Goal: Task Accomplishment & Management: Manage account settings

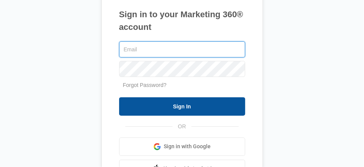
type input "[EMAIL_ADDRESS][DOMAIN_NAME]"
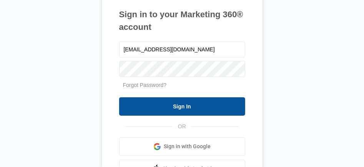
click at [157, 105] on input "Sign In" at bounding box center [182, 107] width 126 height 18
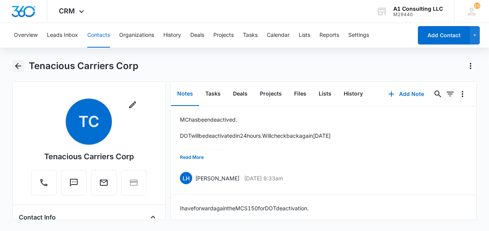
click at [19, 67] on icon "Back" at bounding box center [17, 65] width 9 height 9
click at [17, 65] on icon "Back" at bounding box center [18, 66] width 6 height 6
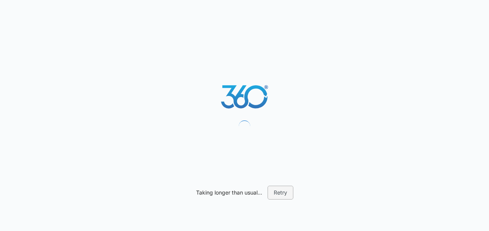
click at [276, 189] on button "Retry" at bounding box center [280, 193] width 26 height 14
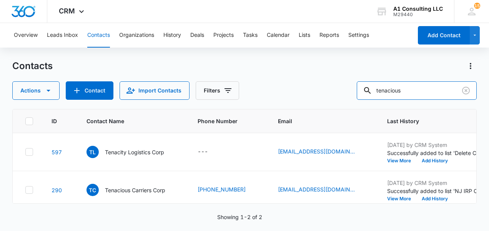
drag, startPoint x: 416, startPoint y: 89, endPoint x: 333, endPoint y: 103, distance: 83.3
click at [334, 103] on div "Contacts Actions Contact Import Contacts Filters tenacious ID Contact Name Phon…" at bounding box center [244, 145] width 464 height 171
type input "jts"
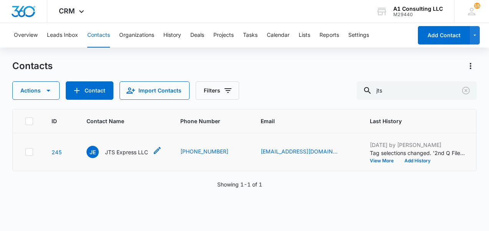
click at [117, 156] on p "JTS Express LLC" at bounding box center [126, 152] width 43 height 8
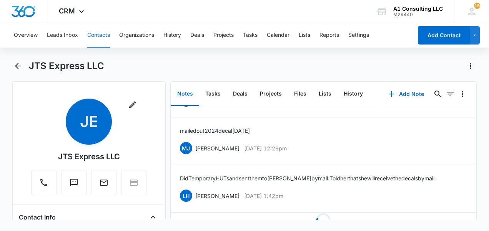
scroll to position [980, 0]
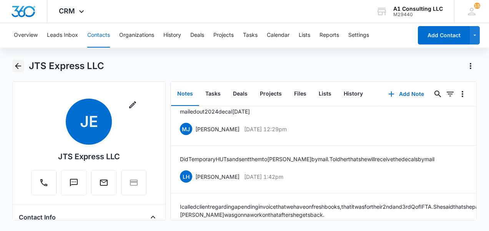
click at [17, 62] on icon "Back" at bounding box center [17, 65] width 9 height 9
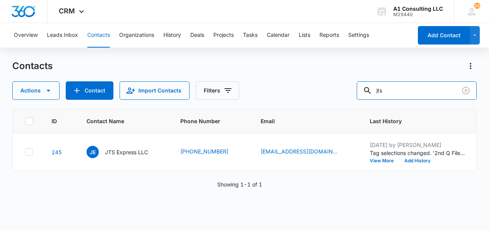
drag, startPoint x: 398, startPoint y: 87, endPoint x: 349, endPoint y: 96, distance: 49.9
click at [350, 96] on div "Actions Contact Import Contacts Filters jts" at bounding box center [244, 90] width 464 height 18
type input "4abr"
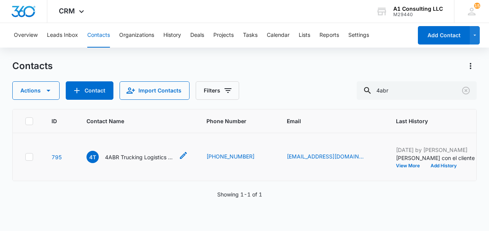
click at [148, 161] on p "4ABR Trucking Logistics LLC" at bounding box center [139, 157] width 69 height 8
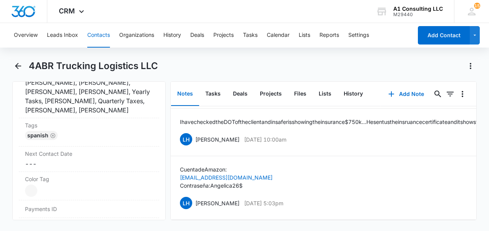
scroll to position [384, 0]
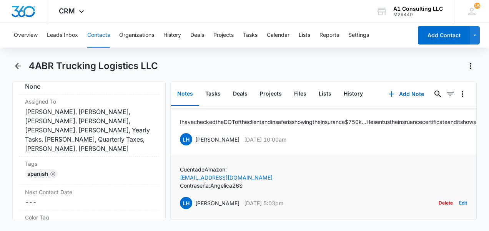
drag, startPoint x: 270, startPoint y: 197, endPoint x: 191, endPoint y: 202, distance: 79.3
click at [191, 202] on div "LH Laura Henry Jun 13, 2024 at 5:03pm Delete Edit" at bounding box center [323, 203] width 287 height 15
drag, startPoint x: 191, startPoint y: 202, endPoint x: 197, endPoint y: 197, distance: 7.5
copy div "Laura Henry Jun 13, 2024 at 5:03pm"
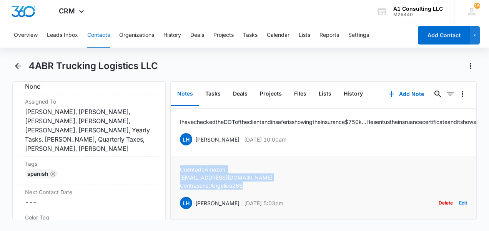
drag, startPoint x: 177, startPoint y: 161, endPoint x: 248, endPoint y: 180, distance: 73.4
click at [248, 180] on li "Cuenta de Amazon: Batistajoset241@gmail.com Contraseña :Angelica26$ LH Laura He…" at bounding box center [324, 188] width 306 height 64
copy div "Cuenta de Amazon: Batistajoset241@gmail.com Contraseña :Angelica26$"
drag, startPoint x: 272, startPoint y: 132, endPoint x: 193, endPoint y: 134, distance: 78.7
click at [193, 134] on div "LH Laura Henry Jun 17, 2024 at 10:00am Delete Edit" at bounding box center [323, 139] width 287 height 15
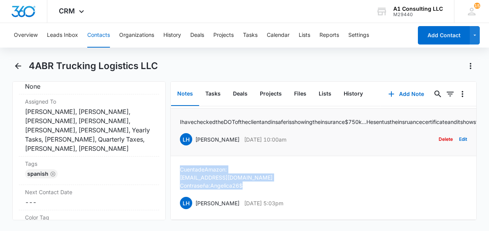
copy div "Laura Henry Jun 17, 2024 at 10:00am"
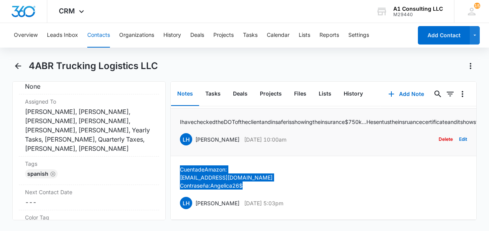
scroll to position [426, 0]
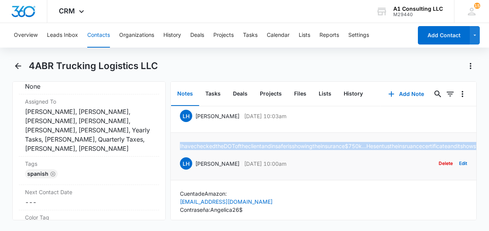
drag, startPoint x: 178, startPoint y: 173, endPoint x: 386, endPoint y: 191, distance: 208.2
click at [386, 181] on li "I have checked the DOT of the client and in safer is showing the insurance $750…" at bounding box center [324, 157] width 306 height 48
drag, startPoint x: 386, startPoint y: 191, endPoint x: 371, endPoint y: 192, distance: 14.2
copy p "I have checked the DOT of the client and in safer is showing the insurance $750…"
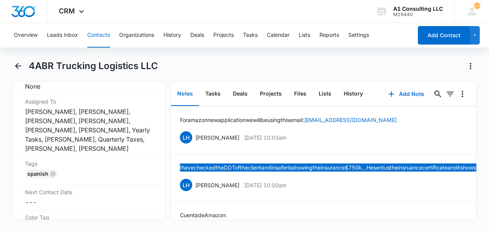
scroll to position [388, 0]
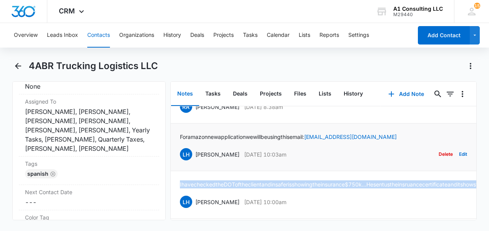
drag, startPoint x: 283, startPoint y: 188, endPoint x: 194, endPoint y: 187, distance: 89.9
click at [194, 162] on div "LH Laura Henry Jun 17, 2024 at 10:03am Delete Edit" at bounding box center [323, 154] width 287 height 15
drag, startPoint x: 194, startPoint y: 187, endPoint x: 200, endPoint y: 190, distance: 7.4
copy div "Laura Henry Jun 17, 2024 at 10:03am"
drag, startPoint x: 179, startPoint y: 168, endPoint x: 406, endPoint y: 167, distance: 227.0
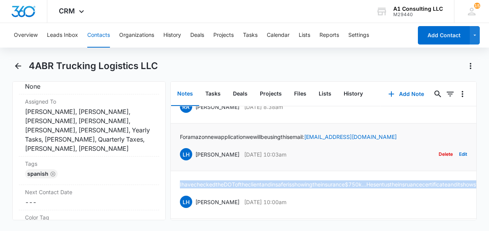
click at [406, 162] on div "For amazon new application we will be using this email: 4abrtruckinglogistics@g…" at bounding box center [323, 147] width 287 height 29
drag, startPoint x: 406, startPoint y: 167, endPoint x: 397, endPoint y: 167, distance: 8.8
copy p "For amazon new application we will be using this email: 4abrtruckinglogistics@g…"
drag, startPoint x: 296, startPoint y: 139, endPoint x: 194, endPoint y: 132, distance: 101.6
click at [194, 114] on div "RA Randy Araujo Jun 18, 2024 at 8:38am Delete Edit" at bounding box center [323, 106] width 287 height 15
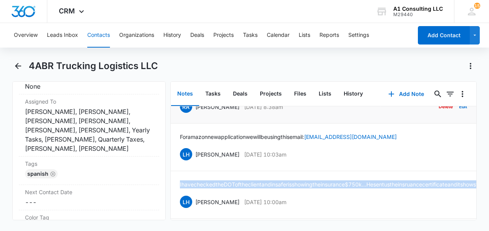
drag, startPoint x: 194, startPoint y: 132, endPoint x: 202, endPoint y: 141, distance: 12.3
copy div "Randy Araujo Jun 18, 2024 at 8:38am"
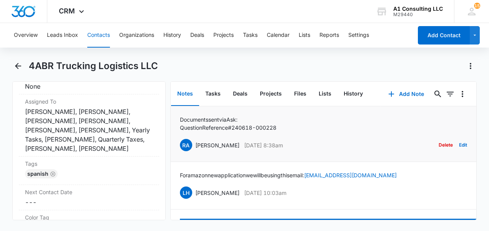
scroll to position [311, 0]
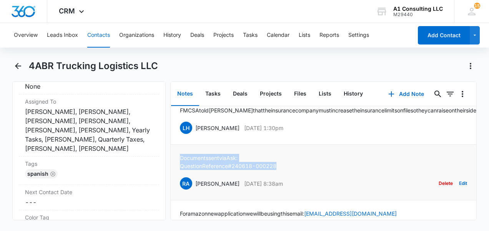
drag, startPoint x: 286, startPoint y: 197, endPoint x: 173, endPoint y: 184, distance: 113.7
click at [173, 184] on li "Documents sent via Ask: Question Reference # 240618-000228 RA Randy Araujo Jun …" at bounding box center [324, 173] width 306 height 56
drag, startPoint x: 173, startPoint y: 184, endPoint x: 224, endPoint y: 195, distance: 52.1
copy div "Documents sent via Ask: Question Reference # 240618-000228"
drag, startPoint x: 302, startPoint y: 160, endPoint x: 194, endPoint y: 157, distance: 107.6
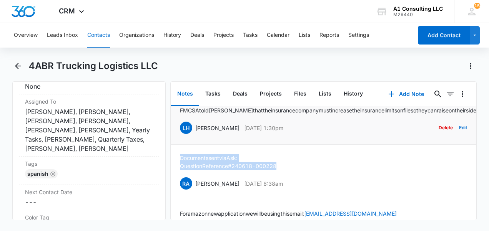
click at [194, 135] on div "LH Laura Henry Jun 25, 2024 at 1:30pm Delete Edit" at bounding box center [323, 128] width 287 height 15
copy div "Laura Henry Jun 25, 2024 at 1:30pm"
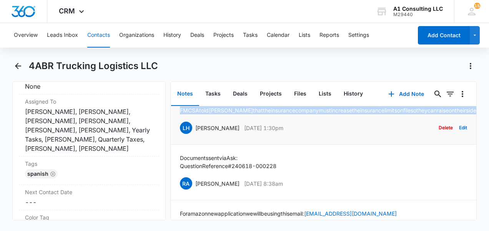
drag, startPoint x: 364, startPoint y: 144, endPoint x: 170, endPoint y: 135, distance: 194.2
click at [171, 135] on li "FMCSA told Randy that the insurance company must increase the insurance limits …" at bounding box center [324, 121] width 306 height 48
drag, startPoint x: 170, startPoint y: 135, endPoint x: 196, endPoint y: 136, distance: 25.8
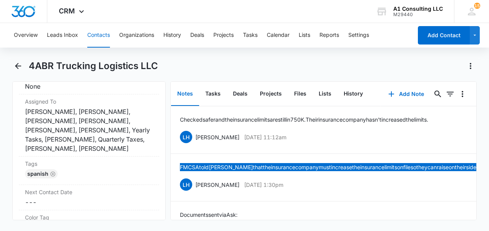
scroll to position [273, 0]
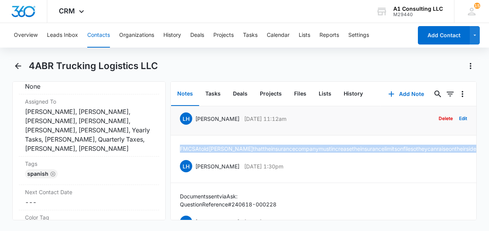
drag, startPoint x: 290, startPoint y: 141, endPoint x: 193, endPoint y: 144, distance: 97.2
click at [193, 125] on div "LH Laura Henry Jul 2, 2024 at 11:12am" at bounding box center [233, 119] width 106 height 12
drag, startPoint x: 193, startPoint y: 144, endPoint x: 202, endPoint y: 147, distance: 10.1
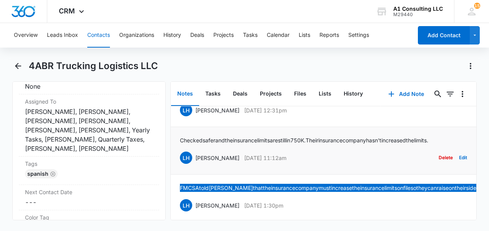
scroll to position [234, 0]
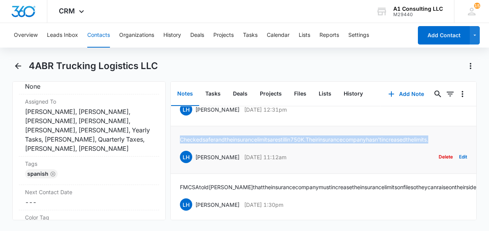
drag, startPoint x: 179, startPoint y: 160, endPoint x: 455, endPoint y: 163, distance: 276.5
click at [455, 163] on li "Checked safer and the insurance limits are still in 750K. Their insurance compa…" at bounding box center [324, 150] width 306 height 48
drag, startPoint x: 455, startPoint y: 163, endPoint x: 448, endPoint y: 163, distance: 7.3
drag, startPoint x: 294, startPoint y: 134, endPoint x: 187, endPoint y: 136, distance: 107.6
click at [187, 117] on div "LH Laura Henry Jul 2, 2024 at 12:31pm Delete Edit" at bounding box center [323, 109] width 287 height 15
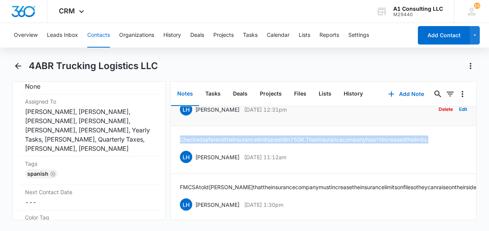
drag, startPoint x: 187, startPoint y: 136, endPoint x: 201, endPoint y: 134, distance: 14.8
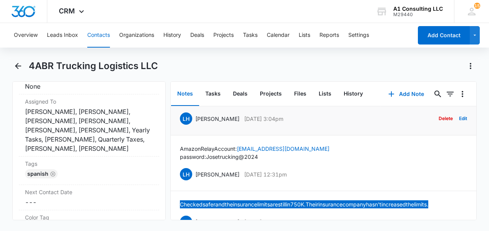
scroll to position [157, 0]
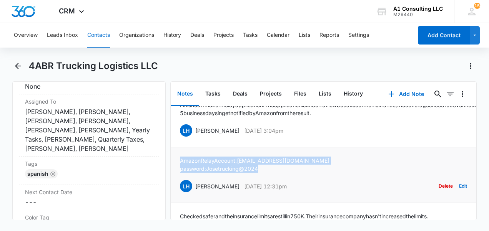
drag, startPoint x: 175, startPoint y: 181, endPoint x: 275, endPoint y: 197, distance: 101.5
click at [275, 197] on li "Amazon Relay Account: 4abrtruckinglogistics@gmail.com password: Josetrucking@20…" at bounding box center [324, 175] width 306 height 56
drag, startPoint x: 275, startPoint y: 197, endPoint x: 256, endPoint y: 195, distance: 19.3
drag, startPoint x: 287, startPoint y: 153, endPoint x: 194, endPoint y: 149, distance: 92.7
click at [194, 138] on div "LH Laura Henry Jul 2, 2024 at 3:04pm Delete Edit" at bounding box center [323, 130] width 287 height 15
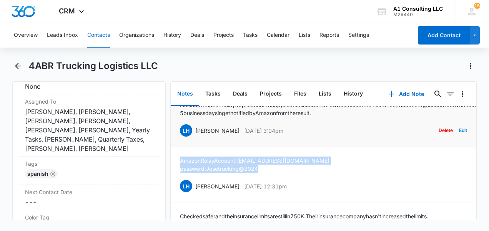
drag, startPoint x: 194, startPoint y: 149, endPoint x: 195, endPoint y: 154, distance: 5.1
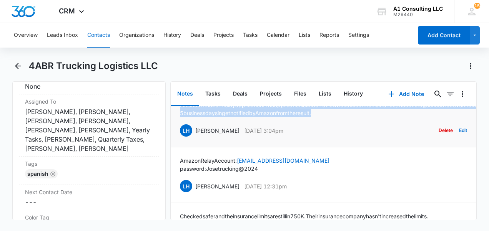
drag, startPoint x: 220, startPoint y: 140, endPoint x: 180, endPoint y: 116, distance: 46.6
click at [180, 116] on p "Finished Amazon Relay application. The application is under review because of t…" at bounding box center [370, 109] width 381 height 16
drag, startPoint x: 180, startPoint y: 116, endPoint x: 185, endPoint y: 123, distance: 8.2
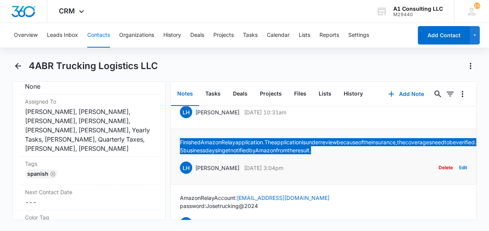
scroll to position [81, 0]
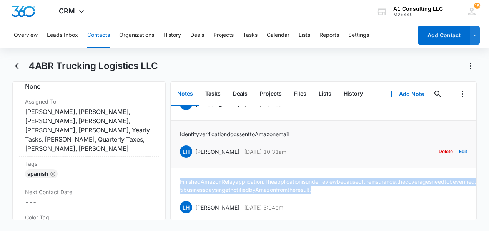
drag, startPoint x: 290, startPoint y: 168, endPoint x: 191, endPoint y: 165, distance: 98.4
click at [191, 159] on div "LH Laura Henry Jul 8, 2024 at 10:31am Delete Edit" at bounding box center [323, 151] width 287 height 15
drag, startPoint x: 191, startPoint y: 165, endPoint x: 199, endPoint y: 168, distance: 7.9
drag, startPoint x: 298, startPoint y: 149, endPoint x: 166, endPoint y: 144, distance: 132.2
click at [166, 144] on div "Remove 4T 4ABR Trucking Logistics LLC Contact Info Name Cancel Save Changes 4AB…" at bounding box center [244, 150] width 464 height 139
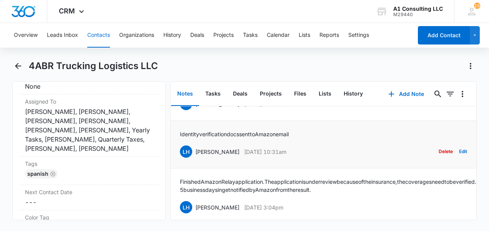
click at [343, 153] on div "Identity verification docs sent to Amazon email LH Laura Henry Jul 8, 2024 at 1…" at bounding box center [323, 144] width 287 height 29
drag, startPoint x: 300, startPoint y: 147, endPoint x: 180, endPoint y: 144, distance: 119.9
click at [180, 144] on li "Identity verification docs sent to Amazon email LH Laura Henry Jul 8, 2024 at 1…" at bounding box center [324, 145] width 306 height 48
drag, startPoint x: 180, startPoint y: 144, endPoint x: 187, endPoint y: 151, distance: 9.8
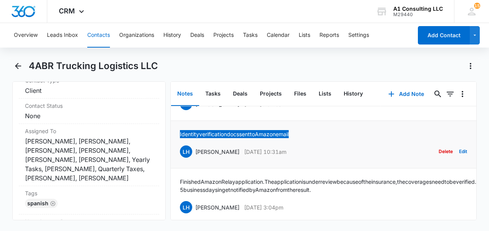
scroll to position [307, 0]
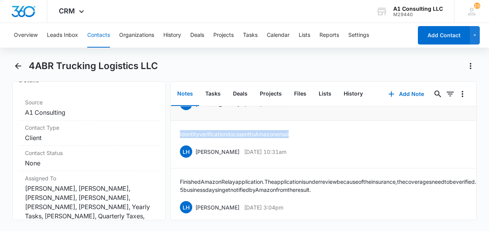
drag, startPoint x: 306, startPoint y: 120, endPoint x: 193, endPoint y: 127, distance: 113.1
click at [193, 121] on li "Dropbox link added RA Randy Araujo Sep 19, 2024 at 10:48am Delete Edit" at bounding box center [324, 97] width 306 height 48
drag, startPoint x: 193, startPoint y: 127, endPoint x: 198, endPoint y: 123, distance: 6.5
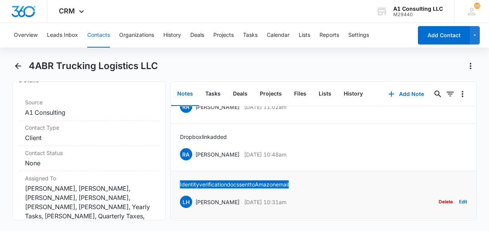
scroll to position [42, 0]
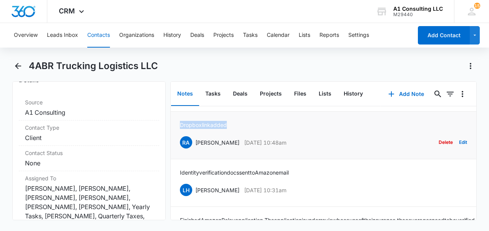
drag, startPoint x: 233, startPoint y: 142, endPoint x: 176, endPoint y: 146, distance: 57.4
click at [176, 146] on li "Dropbox link added RA Randy Araujo Sep 19, 2024 at 10:48am Delete Edit" at bounding box center [324, 136] width 306 height 48
drag, startPoint x: 176, startPoint y: 146, endPoint x: 187, endPoint y: 142, distance: 12.1
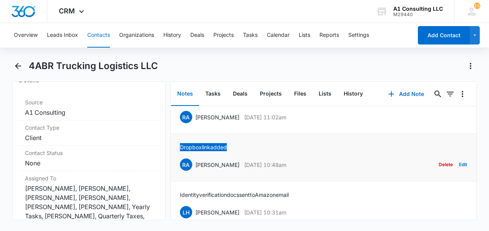
scroll to position [4, 0]
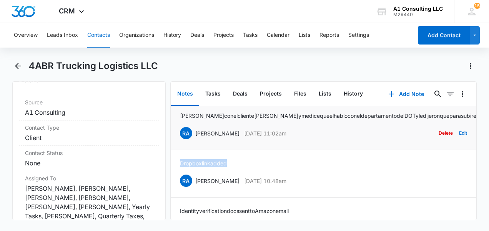
drag, startPoint x: 302, startPoint y: 151, endPoint x: 194, endPoint y: 151, distance: 108.7
click at [194, 141] on div "RA Randy Araujo Sep 19, 2024 at 11:02am Delete Edit" at bounding box center [323, 133] width 287 height 15
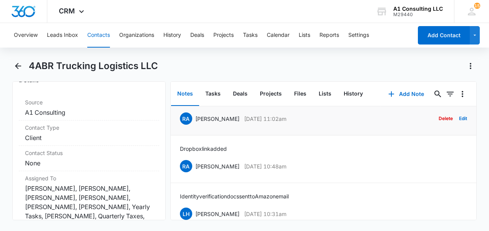
scroll to position [0, 0]
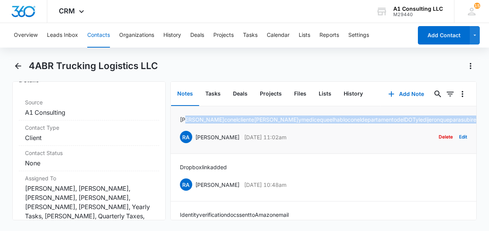
drag, startPoint x: 219, startPoint y: 134, endPoint x: 182, endPoint y: 127, distance: 37.7
click at [182, 124] on p "hable con el cliente Jose y me dice que el hablo con el departamento del DOT y …" at bounding box center [487, 120] width 615 height 8
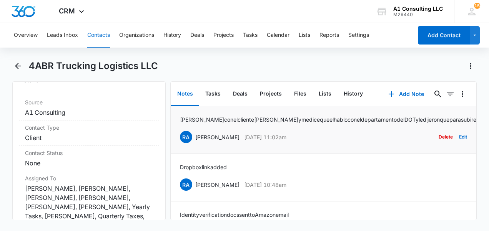
click at [183, 118] on p "hable con el cliente Jose y me dice que el hablo con el departamento del DOT y …" at bounding box center [487, 120] width 615 height 8
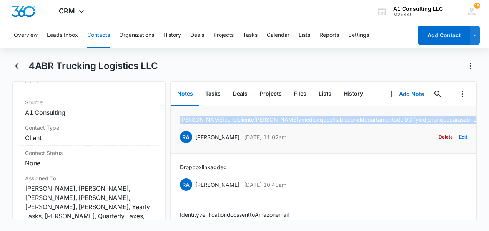
drag, startPoint x: 176, startPoint y: 116, endPoint x: 267, endPoint y: 138, distance: 93.2
click at [267, 138] on li "hable con el cliente Jose y me dice que el hablo con el departamento del DOT y …" at bounding box center [324, 130] width 306 height 48
drag, startPoint x: 267, startPoint y: 138, endPoint x: 248, endPoint y: 135, distance: 19.1
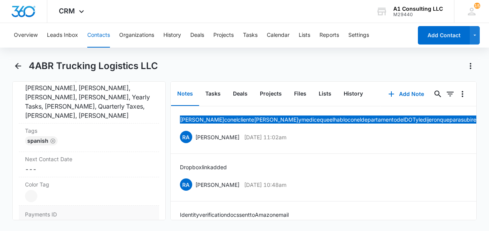
scroll to position [461, 0]
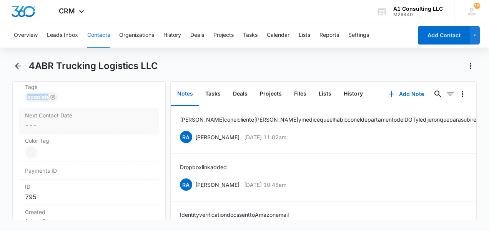
drag, startPoint x: 78, startPoint y: 87, endPoint x: 78, endPoint y: 97, distance: 10.0
click at [78, 97] on div "Tags Cancel Save Changes Spanish" at bounding box center [89, 94] width 140 height 28
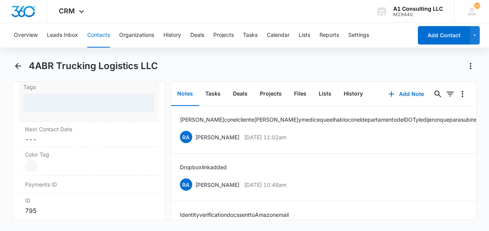
drag, startPoint x: 78, startPoint y: 97, endPoint x: 71, endPoint y: 97, distance: 7.3
click at [71, 97] on div at bounding box center [88, 103] width 131 height 18
click at [71, 99] on div at bounding box center [88, 103] width 131 height 18
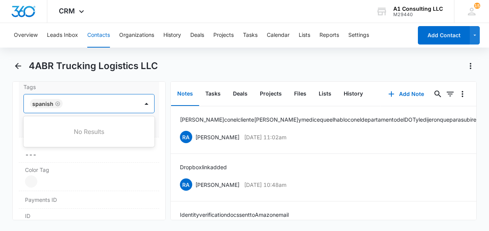
click at [70, 101] on div at bounding box center [101, 103] width 73 height 11
type input "ghl"
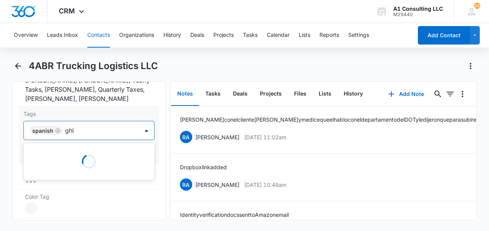
scroll to position [422, 0]
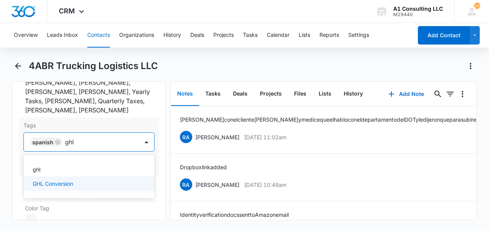
click at [78, 180] on div "GHL Conversion" at bounding box center [88, 184] width 111 height 8
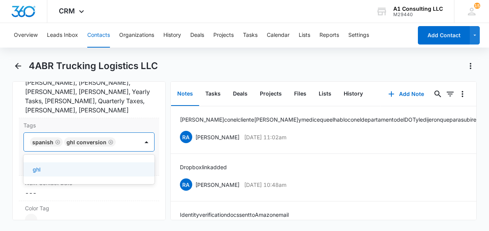
click at [150, 160] on div "Tags option GHL Conversion, selected. 1 result available. Use Up and Down to ch…" at bounding box center [89, 147] width 140 height 58
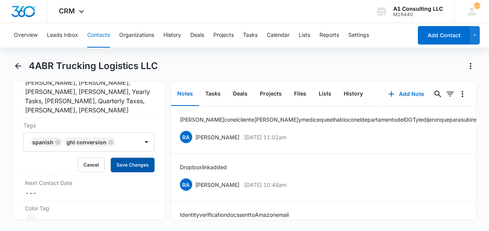
click at [128, 161] on button "Save Changes" at bounding box center [133, 165] width 44 height 15
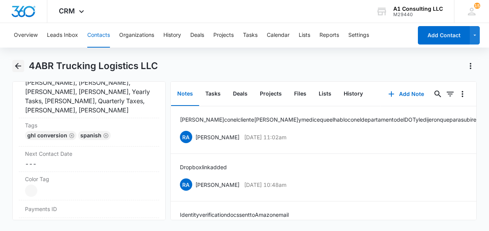
click at [16, 63] on icon "Back" at bounding box center [17, 65] width 9 height 9
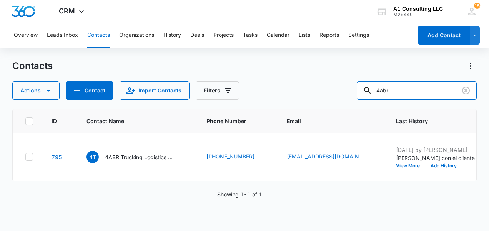
drag, startPoint x: 367, startPoint y: 87, endPoint x: 309, endPoint y: 87, distance: 58.4
click at [309, 87] on div "Actions Contact Import Contacts Filters 4abr" at bounding box center [244, 90] width 464 height 18
type input "tenacious"
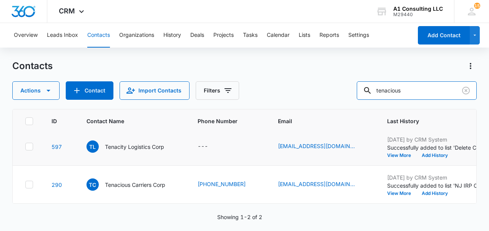
scroll to position [103, 0]
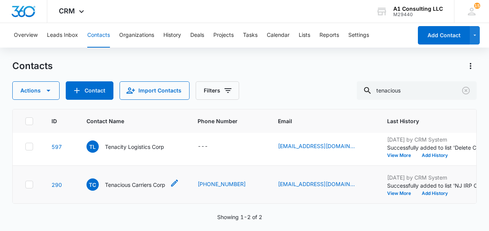
click at [121, 181] on p "Tenacious Carriers Corp" at bounding box center [135, 185] width 60 height 8
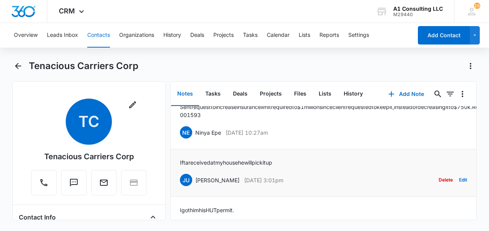
scroll to position [790, 0]
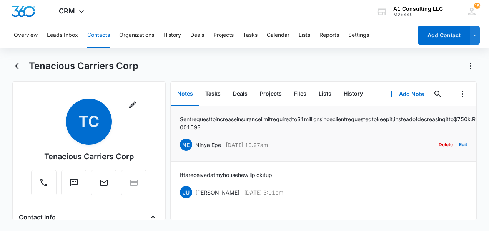
drag, startPoint x: 281, startPoint y: 180, endPoint x: 177, endPoint y: 177, distance: 103.7
click at [177, 162] on li "Sent request to increase insurance limit required to $1million since client req…" at bounding box center [324, 134] width 306 height 56
drag, startPoint x: 177, startPoint y: 177, endPoint x: 205, endPoint y: 184, distance: 28.9
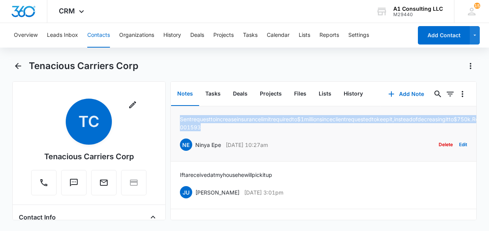
drag, startPoint x: 304, startPoint y: 166, endPoint x: 175, endPoint y: 150, distance: 129.7
click at [175, 150] on li "Sent request to increase insurance limit required to $1million since client req…" at bounding box center [324, 134] width 306 height 56
drag, startPoint x: 175, startPoint y: 150, endPoint x: 185, endPoint y: 157, distance: 12.4
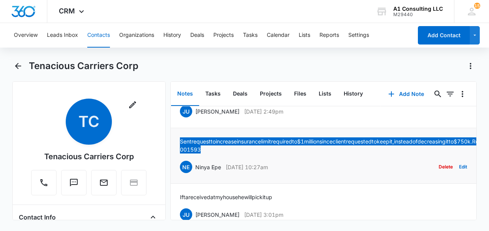
scroll to position [751, 0]
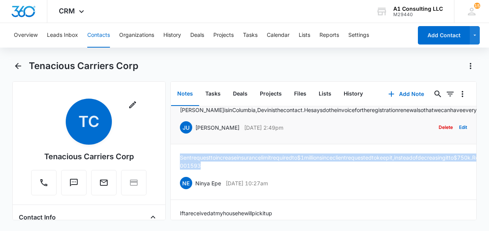
drag, startPoint x: 304, startPoint y: 165, endPoint x: 189, endPoint y: 161, distance: 115.7
click at [189, 135] on div "JU Jeannette Uribe Jan 10, 2023 at 2:49pm Delete Edit" at bounding box center [323, 127] width 287 height 15
drag, startPoint x: 189, startPoint y: 161, endPoint x: 195, endPoint y: 166, distance: 8.5
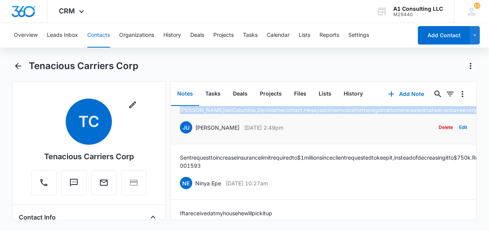
drag, startPoint x: 256, startPoint y: 148, endPoint x: 176, endPoint y: 134, distance: 81.1
click at [176, 134] on li "Joshua is in Columbia, Devin is the contact. He says do the invoice for the reg…" at bounding box center [324, 121] width 306 height 48
drag, startPoint x: 176, startPoint y: 134, endPoint x: 191, endPoint y: 142, distance: 17.0
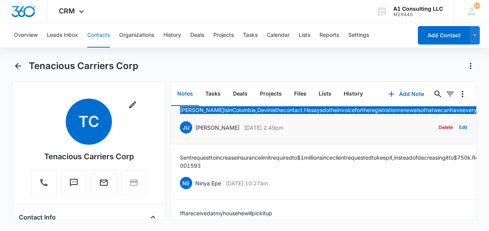
scroll to position [713, 0]
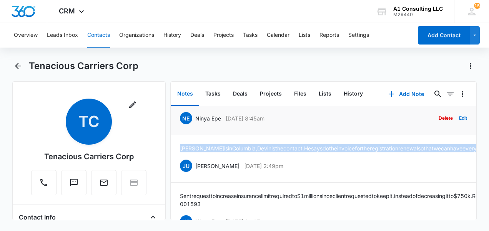
drag, startPoint x: 290, startPoint y: 147, endPoint x: 192, endPoint y: 147, distance: 97.9
click at [192, 126] on div "NE Ninya Epe Jan 12, 2023 at 8:45am Delete Edit" at bounding box center [323, 118] width 287 height 15
drag, startPoint x: 192, startPoint y: 147, endPoint x: 197, endPoint y: 147, distance: 5.0
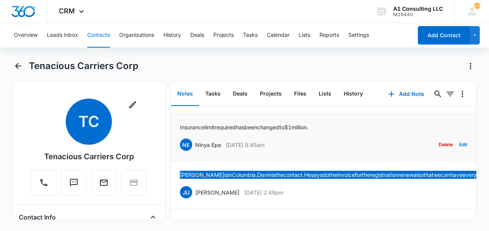
scroll to position [674, 0]
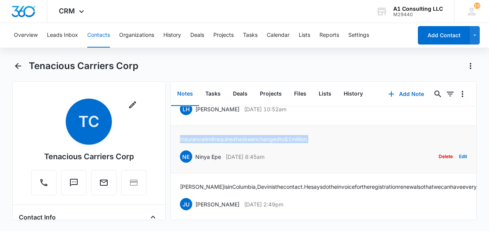
drag, startPoint x: 323, startPoint y: 166, endPoint x: 179, endPoint y: 172, distance: 144.5
click at [179, 172] on li "Insurance limit required has been changed to $1million. NE Ninya Epe Jan 12, 20…" at bounding box center [324, 150] width 306 height 48
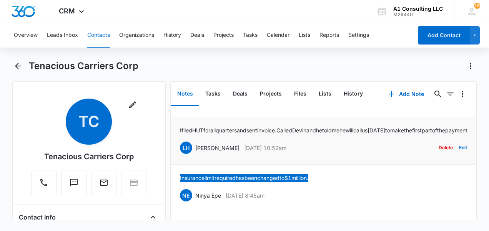
scroll to position [636, 0]
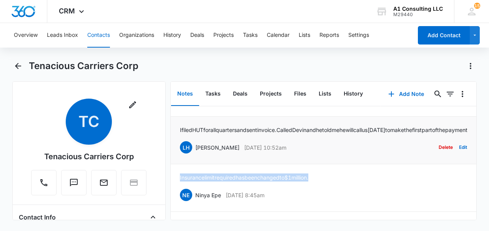
drag, startPoint x: 296, startPoint y: 180, endPoint x: 194, endPoint y: 177, distance: 102.2
click at [194, 154] on div "LH Laura Henry Jan 12, 2023 at 10:52am" at bounding box center [233, 147] width 106 height 12
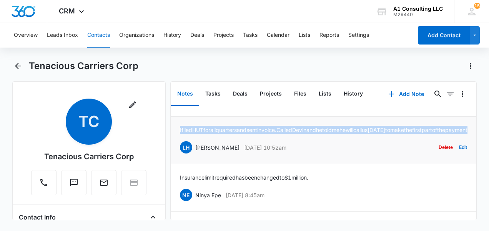
drag, startPoint x: 241, startPoint y: 160, endPoint x: 174, endPoint y: 151, distance: 67.8
click at [174, 151] on li "I filed HUT for all quarters and sent invoice. Called Devin and he told me he w…" at bounding box center [324, 141] width 306 height 48
drag, startPoint x: 174, startPoint y: 151, endPoint x: 190, endPoint y: 160, distance: 18.6
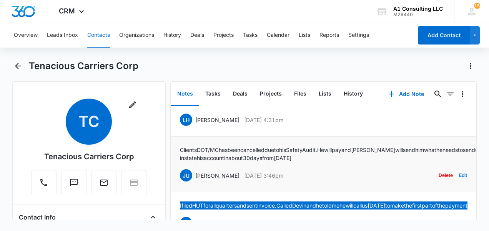
scroll to position [559, 0]
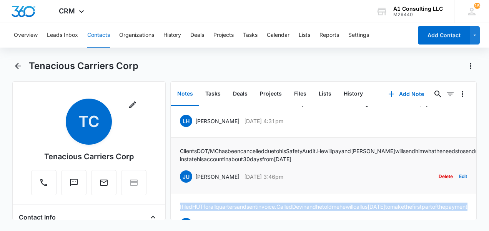
drag, startPoint x: 303, startPoint y: 198, endPoint x: 194, endPoint y: 200, distance: 108.3
click at [194, 184] on div "JU Jeannette Uribe Feb 3, 2023 at 3:46pm Delete Edit" at bounding box center [323, 176] width 287 height 15
drag, startPoint x: 388, startPoint y: 182, endPoint x: 170, endPoint y: 161, distance: 219.2
click at [171, 161] on li "Clients DOT/MC has been cancelled due to his Safety Audit. He will pay and LAur…" at bounding box center [324, 166] width 306 height 56
drag, startPoint x: 170, startPoint y: 161, endPoint x: 209, endPoint y: 178, distance: 43.0
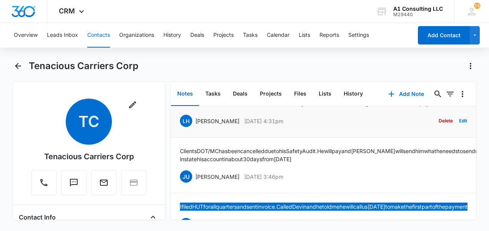
scroll to position [521, 0]
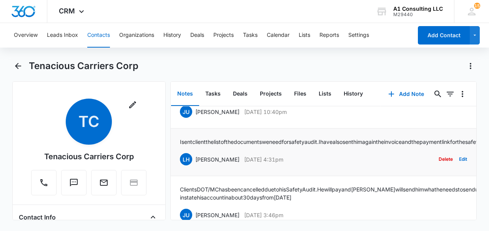
drag, startPoint x: 299, startPoint y: 185, endPoint x: 191, endPoint y: 181, distance: 108.0
click at [191, 167] on div "LH Laura Henry Feb 3, 2023 at 4:31pm Delete Edit" at bounding box center [323, 159] width 287 height 15
drag, startPoint x: 191, startPoint y: 181, endPoint x: 213, endPoint y: 181, distance: 21.9
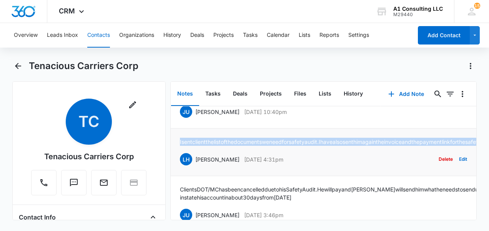
drag, startPoint x: 178, startPoint y: 147, endPoint x: 408, endPoint y: 168, distance: 231.4
click at [408, 168] on li "I sent client the list of the documents we need for safety audit. I have also s…" at bounding box center [324, 153] width 306 height 48
drag, startPoint x: 408, startPoint y: 168, endPoint x: 373, endPoint y: 163, distance: 36.1
drag, startPoint x: 291, startPoint y: 118, endPoint x: 196, endPoint y: 115, distance: 95.7
click at [196, 115] on div "JU Jeannette Uribe Feb 19, 2023 at 10:40pm Delete Edit" at bounding box center [323, 111] width 287 height 15
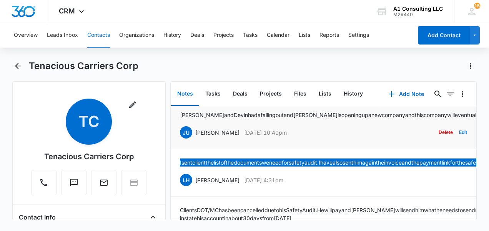
scroll to position [444, 0]
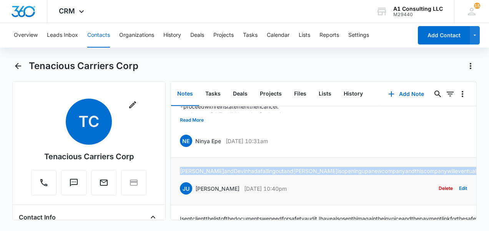
drag, startPoint x: 219, startPoint y: 179, endPoint x: 180, endPoint y: 171, distance: 39.5
click at [180, 171] on p "Joshua and Devin had a falling out and Joshua is opening up a new company and t…" at bounding box center [346, 171] width 332 height 8
drag, startPoint x: 294, startPoint y: 140, endPoint x: 192, endPoint y: 139, distance: 102.2
click at [192, 139] on div "NE Ninya Epe Feb 21, 2023 at 10:31am Delete Edit" at bounding box center [323, 141] width 287 height 15
drag, startPoint x: 192, startPoint y: 139, endPoint x: 197, endPoint y: 141, distance: 4.9
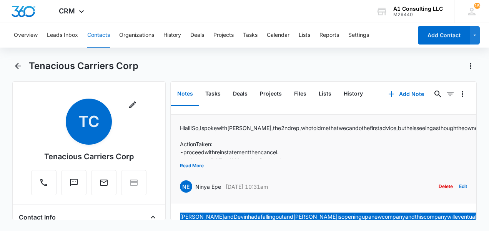
scroll to position [367, 0]
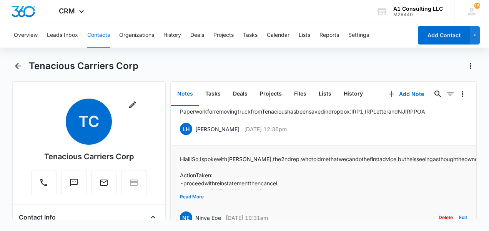
click at [191, 194] on button "Read More" at bounding box center [192, 197] width 24 height 15
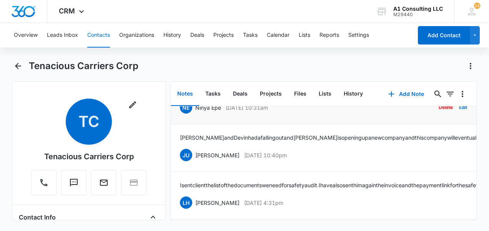
scroll to position [453, 0]
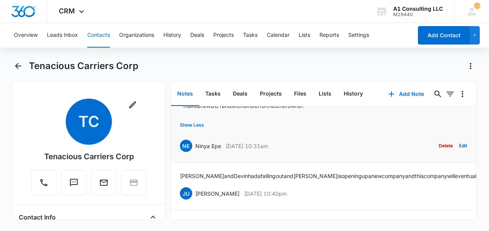
drag, startPoint x: 178, startPoint y: 154, endPoint x: 323, endPoint y: 137, distance: 146.1
click at [323, 137] on li "Hi all! So, I spoke with Brad, the 2nd rep, who told me that we can do the firs…" at bounding box center [324, 111] width 306 height 103
drag, startPoint x: 323, startPoint y: 137, endPoint x: 316, endPoint y: 131, distance: 9.8
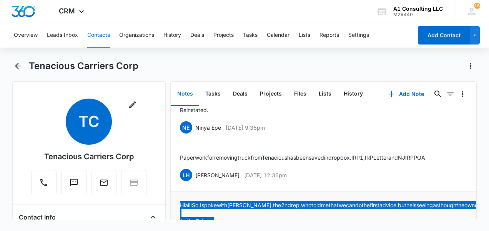
scroll to position [299, 0]
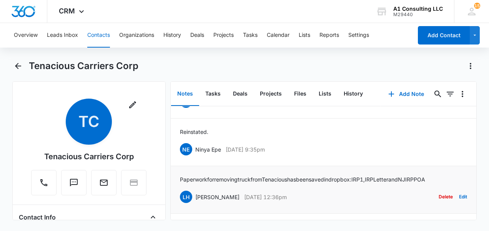
drag, startPoint x: 297, startPoint y: 194, endPoint x: 190, endPoint y: 194, distance: 107.2
click at [190, 194] on div "LH Laura Henry Apr 5, 2023 at 12:36pm Delete Edit" at bounding box center [323, 197] width 287 height 15
drag, startPoint x: 190, startPoint y: 194, endPoint x: 222, endPoint y: 195, distance: 31.9
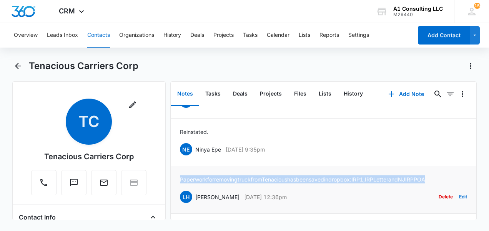
drag, startPoint x: 178, startPoint y: 177, endPoint x: 455, endPoint y: 183, distance: 277.0
click at [455, 183] on li "Paperwork for removing truck from Tenacious has been saved in dropbox: IRP 1, I…" at bounding box center [324, 190] width 306 height 48
drag, startPoint x: 455, startPoint y: 183, endPoint x: 434, endPoint y: 183, distance: 20.7
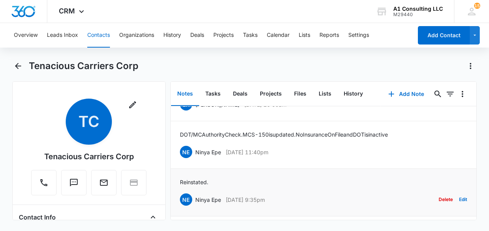
scroll to position [261, 0]
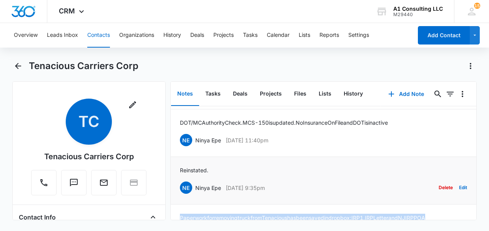
drag, startPoint x: 283, startPoint y: 186, endPoint x: 194, endPoint y: 186, distance: 89.5
click at [194, 186] on div "NE Ninya Epe Apr 5, 2023 at 9:35pm" at bounding box center [222, 188] width 85 height 12
drag, startPoint x: 194, startPoint y: 186, endPoint x: 198, endPoint y: 187, distance: 4.8
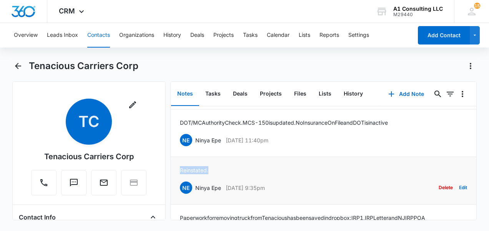
drag, startPoint x: 211, startPoint y: 168, endPoint x: 178, endPoint y: 166, distance: 33.1
click at [178, 166] on li "Reinstated. NE Ninya Epe Apr 5, 2023 at 9:35pm Delete Edit" at bounding box center [324, 181] width 306 height 48
drag, startPoint x: 178, startPoint y: 166, endPoint x: 181, endPoint y: 168, distance: 4.1
click at [302, 140] on div "NE Ninya Epe Apr 19, 2023 at 11:40pm Delete Edit" at bounding box center [323, 140] width 287 height 15
drag, startPoint x: 292, startPoint y: 139, endPoint x: 192, endPoint y: 137, distance: 99.9
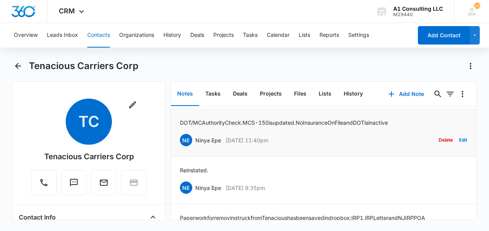
click at [192, 137] on div "NE Ninya Epe Apr 19, 2023 at 11:40pm Delete Edit" at bounding box center [323, 140] width 287 height 15
drag, startPoint x: 192, startPoint y: 137, endPoint x: 205, endPoint y: 139, distance: 13.3
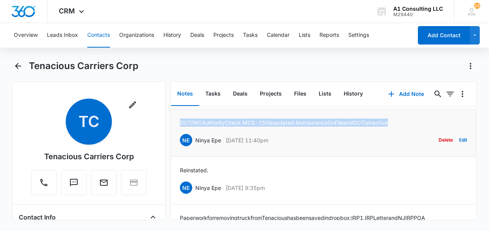
drag, startPoint x: 411, startPoint y: 120, endPoint x: 176, endPoint y: 117, distance: 235.5
click at [176, 117] on li "DOT/MC Authority Check. MCS-150 is updated. No Insurance On File and DOT is ina…" at bounding box center [324, 133] width 306 height 48
drag, startPoint x: 176, startPoint y: 117, endPoint x: 194, endPoint y: 123, distance: 19.1
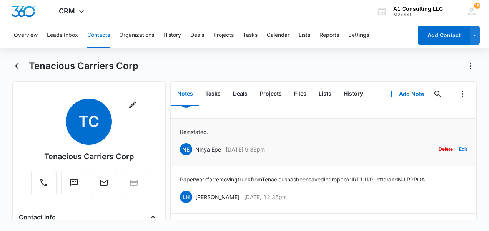
scroll to position [222, 0]
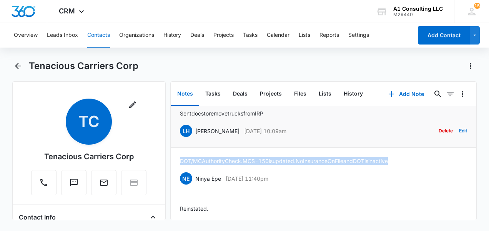
drag, startPoint x: 300, startPoint y: 132, endPoint x: 193, endPoint y: 133, distance: 106.4
click at [193, 133] on div "LH Laura Henry May 26, 2023 at 10:09am Delete Edit" at bounding box center [323, 131] width 287 height 15
drag, startPoint x: 193, startPoint y: 133, endPoint x: 197, endPoint y: 130, distance: 4.6
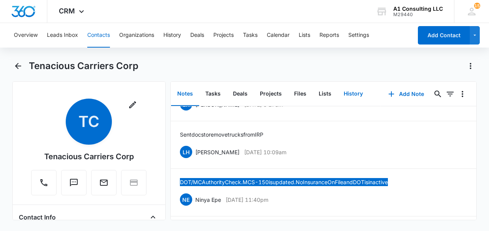
scroll to position [184, 0]
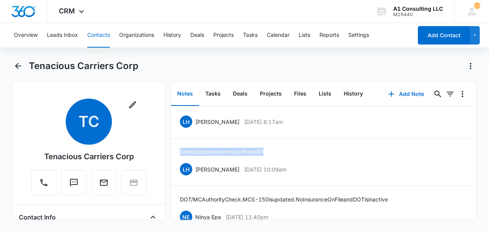
drag, startPoint x: 273, startPoint y: 150, endPoint x: 169, endPoint y: 143, distance: 103.9
click at [169, 143] on div "Remove TC Tenacious Carriers Corp Contact Info Name Cancel Save Changes Tenacio…" at bounding box center [244, 150] width 464 height 139
drag, startPoint x: 169, startPoint y: 143, endPoint x: 187, endPoint y: 151, distance: 18.9
drag, startPoint x: 305, startPoint y: 121, endPoint x: 193, endPoint y: 119, distance: 111.8
click at [193, 119] on div "LH Laura Henry Jan 30, 2024 at 8:17am Delete Edit" at bounding box center [323, 121] width 287 height 15
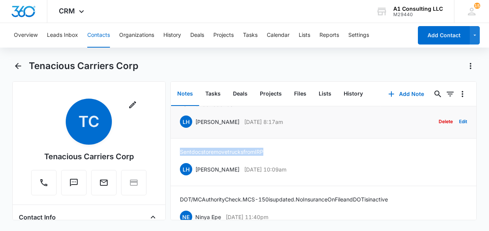
drag, startPoint x: 193, startPoint y: 119, endPoint x: 246, endPoint y: 119, distance: 53.0
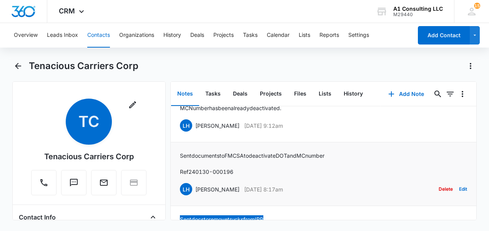
scroll to position [107, 0]
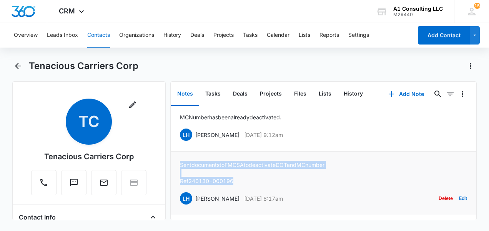
drag, startPoint x: 238, startPoint y: 182, endPoint x: 171, endPoint y: 162, distance: 70.2
click at [171, 162] on li "Sent documents to FMCSA to deactivate DOT and MC number Ref 240130-000196 LH La…" at bounding box center [324, 184] width 306 height 64
drag, startPoint x: 171, startPoint y: 162, endPoint x: 181, endPoint y: 163, distance: 10.1
drag, startPoint x: 293, startPoint y: 136, endPoint x: 191, endPoint y: 135, distance: 102.5
click at [191, 135] on div "LH Laura Henry Feb 14, 2024 at 9:12am Delete Edit" at bounding box center [323, 135] width 287 height 15
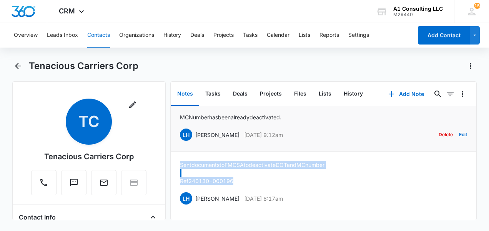
drag, startPoint x: 191, startPoint y: 135, endPoint x: 196, endPoint y: 135, distance: 5.0
click at [293, 115] on p "MC Number has been already deactivated." at bounding box center [244, 117] width 129 height 8
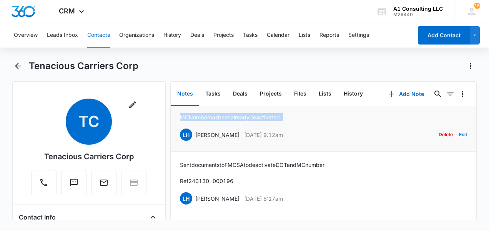
drag, startPoint x: 293, startPoint y: 115, endPoint x: 183, endPoint y: 119, distance: 110.7
click at [183, 119] on p "MC Number has been already deactivated." at bounding box center [244, 117] width 129 height 8
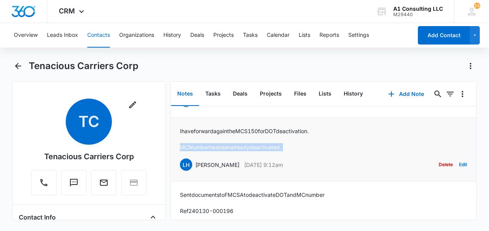
scroll to position [69, 0]
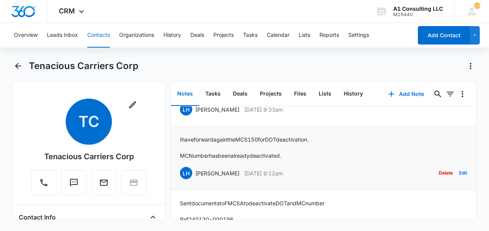
click at [181, 136] on p "I have forward again the MCS 150 for DOT deactivation." at bounding box center [244, 140] width 129 height 8
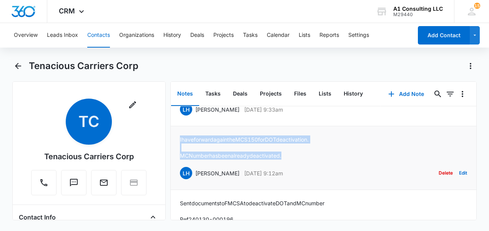
drag, startPoint x: 176, startPoint y: 137, endPoint x: 295, endPoint y: 155, distance: 120.7
click at [295, 155] on li "I have forward again the MCS 150 for DOT deactivation. MC Number has been alrea…" at bounding box center [324, 158] width 306 height 64
drag, startPoint x: 295, startPoint y: 155, endPoint x: 275, endPoint y: 154, distance: 20.4
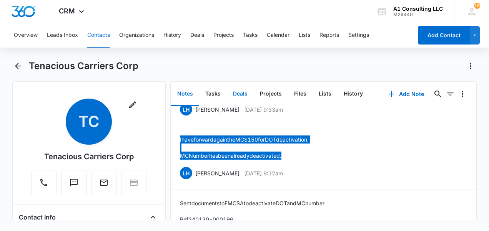
scroll to position [30, 0]
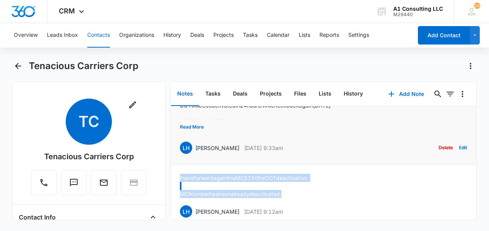
drag, startPoint x: 293, startPoint y: 148, endPoint x: 194, endPoint y: 144, distance: 99.5
click at [194, 144] on div "LH Laura Henry Feb 14, 2024 at 9:33am Delete Edit" at bounding box center [323, 148] width 287 height 15
drag, startPoint x: 194, startPoint y: 144, endPoint x: 199, endPoint y: 147, distance: 5.5
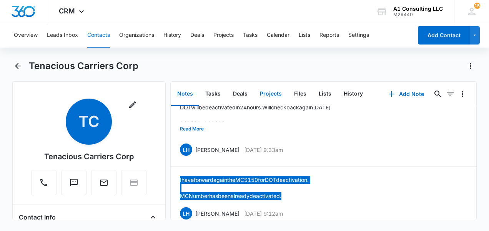
scroll to position [0, 0]
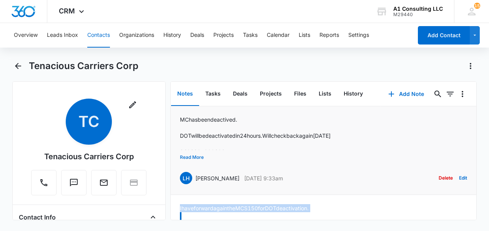
click at [192, 159] on button "Read More" at bounding box center [192, 157] width 24 height 15
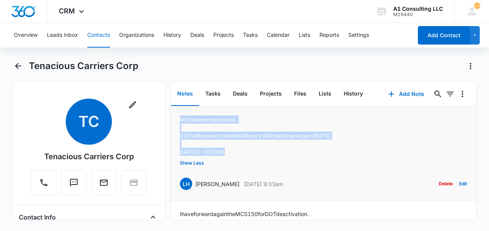
drag, startPoint x: 178, startPoint y: 115, endPoint x: 234, endPoint y: 153, distance: 66.9
click at [234, 153] on li "MC has been deactived. DOT will be deactivated in 24 hours. Will check back aga…" at bounding box center [324, 153] width 306 height 94
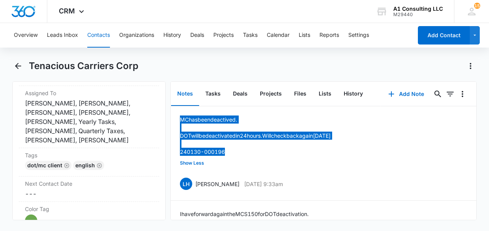
scroll to position [384, 0]
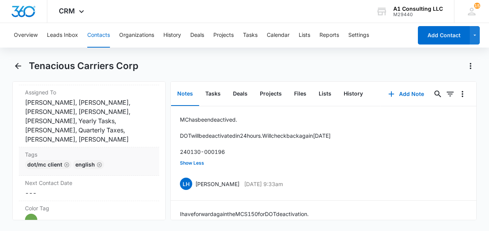
click at [123, 167] on div "DOT/MC Client English" at bounding box center [89, 166] width 128 height 12
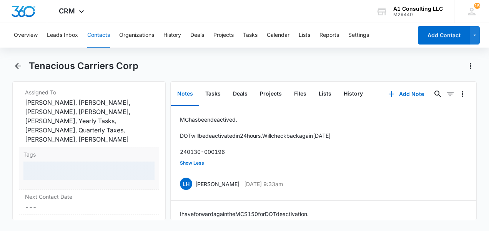
click at [106, 172] on div at bounding box center [88, 171] width 131 height 18
click at [84, 166] on div at bounding box center [88, 171] width 131 height 18
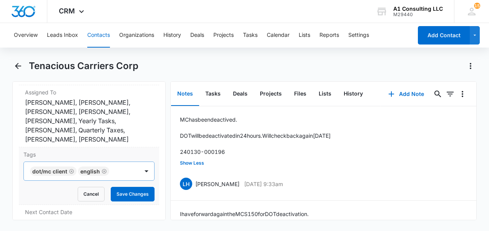
click at [116, 170] on div at bounding box center [124, 171] width 26 height 11
type input "ghl"
drag, startPoint x: 115, startPoint y: 169, endPoint x: 138, endPoint y: 185, distance: 28.0
click at [136, 181] on div "Use Up and Down to choose options, press Enter to select the currently focused …" at bounding box center [88, 171] width 131 height 19
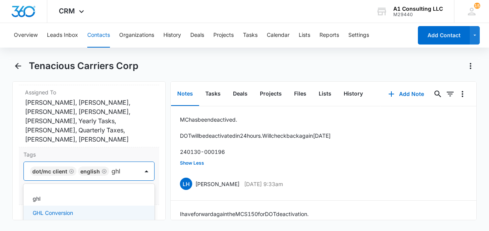
click at [85, 209] on div "GHL Conversion" at bounding box center [88, 213] width 111 height 8
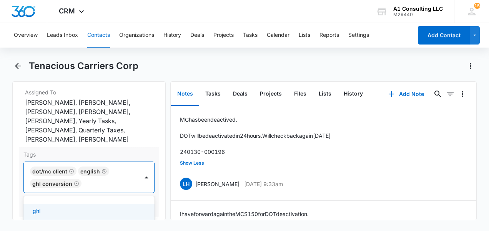
click at [151, 183] on div "Tags option GHL Conversion, selected. Use Up and Down to choose options, press …" at bounding box center [89, 182] width 140 height 70
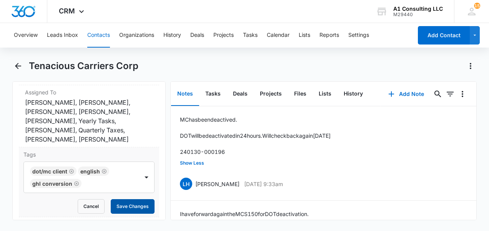
click at [131, 204] on button "Save Changes" at bounding box center [133, 206] width 44 height 15
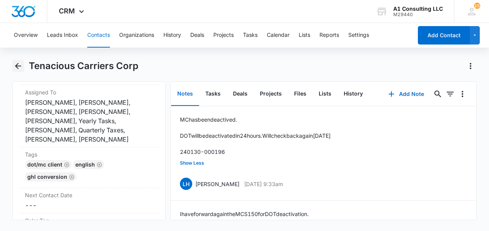
click at [16, 65] on icon "Back" at bounding box center [18, 66] width 6 height 6
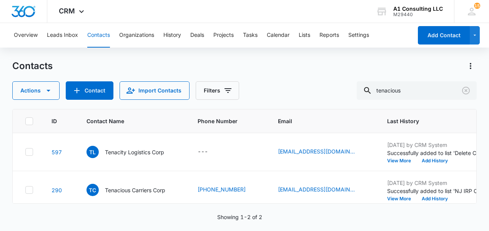
scroll to position [103, 0]
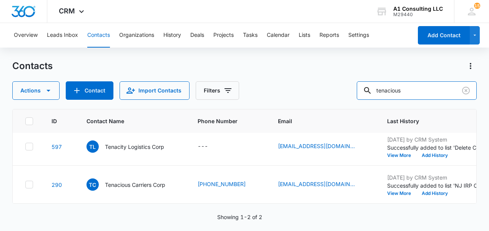
drag, startPoint x: 421, startPoint y: 94, endPoint x: 336, endPoint y: 98, distance: 84.6
click at [336, 98] on div "Actions Contact Import Contacts Filters tenacious" at bounding box center [244, 90] width 464 height 18
type input "tejeda"
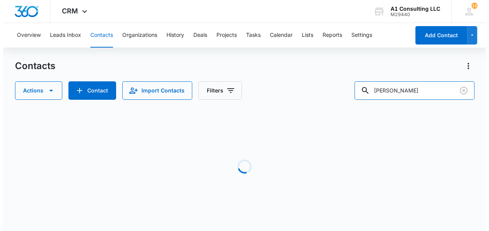
scroll to position [0, 0]
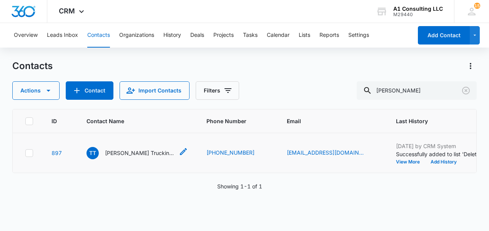
click at [128, 157] on p "Tejeda Trucking LLC" at bounding box center [139, 153] width 69 height 8
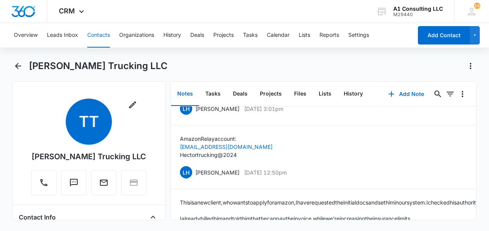
scroll to position [307, 0]
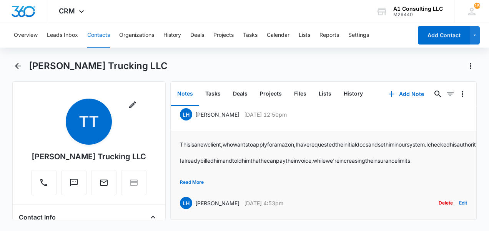
drag, startPoint x: 272, startPoint y: 197, endPoint x: 193, endPoint y: 196, distance: 78.7
click at [193, 196] on div "LH Laura Henry Dec 10, 2024 at 4:53pm Delete Edit" at bounding box center [323, 203] width 287 height 15
drag, startPoint x: 193, startPoint y: 196, endPoint x: 199, endPoint y: 198, distance: 5.7
click at [183, 175] on button "Read More" at bounding box center [192, 182] width 24 height 15
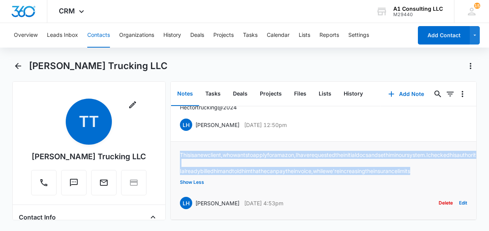
drag, startPoint x: 179, startPoint y: 134, endPoint x: 447, endPoint y: 181, distance: 272.1
click at [448, 182] on li "This is a new client, who wants to apply for amazon, I have requested the initi…" at bounding box center [324, 181] width 306 height 78
drag, startPoint x: 447, startPoint y: 181, endPoint x: 424, endPoint y: 172, distance: 25.0
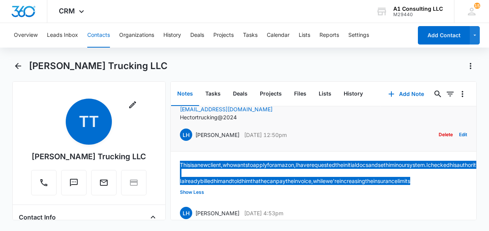
scroll to position [269, 0]
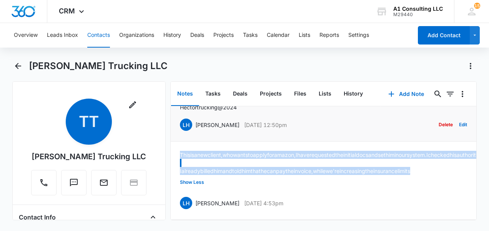
drag, startPoint x: 301, startPoint y: 144, endPoint x: 187, endPoint y: 149, distance: 113.8
click at [187, 132] on div "LH Laura Henry Dec 13, 2024 at 12:50pm Delete Edit" at bounding box center [323, 125] width 287 height 15
drag, startPoint x: 187, startPoint y: 149, endPoint x: 199, endPoint y: 149, distance: 11.5
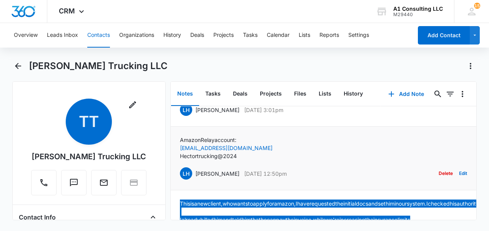
scroll to position [230, 0]
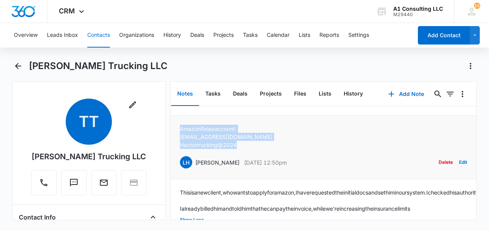
drag, startPoint x: 179, startPoint y: 150, endPoint x: 241, endPoint y: 171, distance: 65.9
click at [241, 171] on li "Amazon Relay account: tejedatrucking02@gmail.com Hectortrucking@2024 LH Laura H…" at bounding box center [324, 148] width 306 height 64
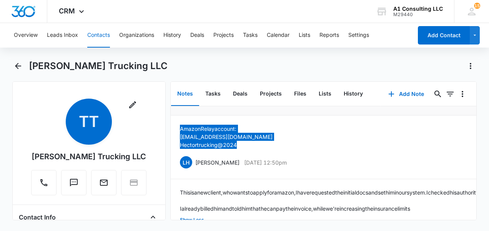
scroll to position [192, 0]
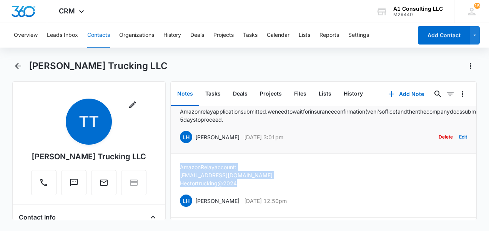
drag, startPoint x: 297, startPoint y: 162, endPoint x: 184, endPoint y: 167, distance: 113.8
click at [184, 144] on div "LH Laura Henry Dec 13, 2024 at 3:01pm Delete Edit" at bounding box center [323, 137] width 287 height 15
drag, startPoint x: 184, startPoint y: 167, endPoint x: 209, endPoint y: 160, distance: 26.6
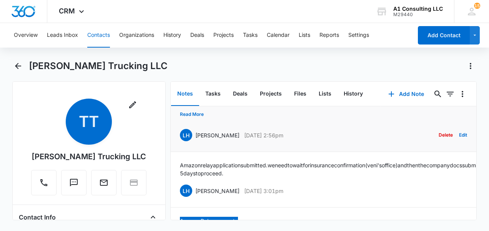
scroll to position [154, 0]
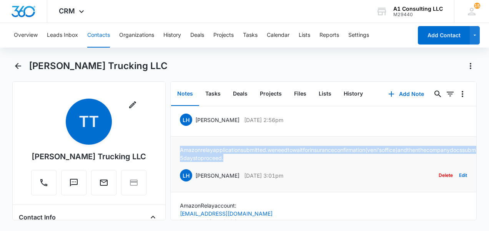
drag, startPoint x: 179, startPoint y: 171, endPoint x: 370, endPoint y: 179, distance: 191.8
click at [370, 179] on li "Amazon relay application submitted. we need to wait for insurance confirmation …" at bounding box center [324, 165] width 306 height 56
drag, startPoint x: 370, startPoint y: 179, endPoint x: 335, endPoint y: 178, distance: 35.7
drag, startPoint x: 302, startPoint y: 147, endPoint x: 195, endPoint y: 155, distance: 107.1
click at [195, 137] on li "Client called because he received an email from Amazon. We're now ready to subm…" at bounding box center [324, 92] width 306 height 89
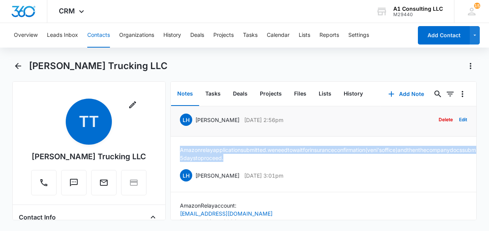
drag, startPoint x: 195, startPoint y: 155, endPoint x: 196, endPoint y: 147, distance: 8.5
click at [187, 106] on button "Read More" at bounding box center [192, 99] width 24 height 15
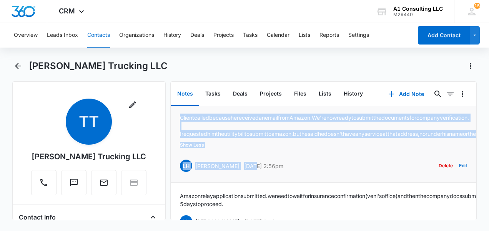
scroll to position [114, 0]
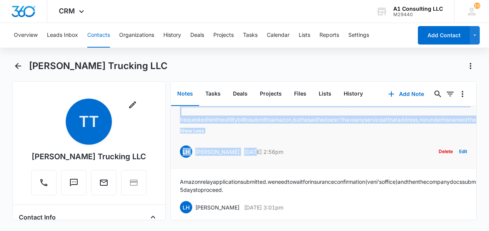
drag, startPoint x: 175, startPoint y: 156, endPoint x: 243, endPoint y: 210, distance: 86.9
click at [243, 169] on li "Client called because he received an email from Amazon. We're now ready to subm…" at bounding box center [324, 129] width 306 height 78
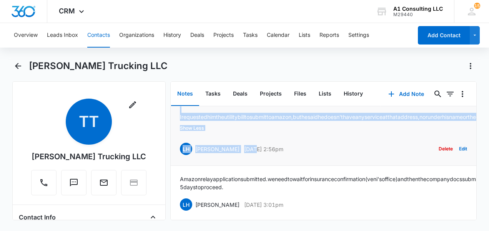
drag, startPoint x: 243, startPoint y: 210, endPoint x: 237, endPoint y: 177, distance: 33.6
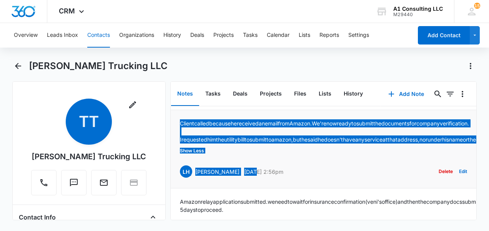
scroll to position [37, 0]
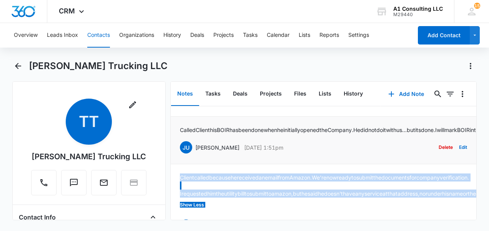
drag, startPoint x: 304, startPoint y: 169, endPoint x: 192, endPoint y: 176, distance: 112.3
click at [192, 155] on div "JU Jeannette Uribe Dec 26, 2024 at 1:51pm Delete Edit" at bounding box center [323, 147] width 287 height 15
drag, startPoint x: 192, startPoint y: 176, endPoint x: 198, endPoint y: 173, distance: 6.5
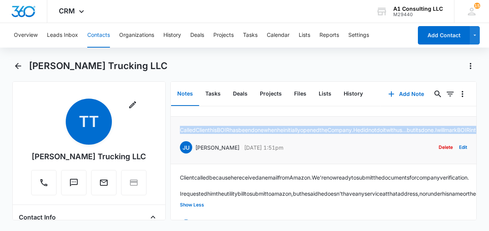
drag, startPoint x: 298, startPoint y: 153, endPoint x: 178, endPoint y: 141, distance: 120.8
click at [178, 141] on li "Called Client his BOIR has been done when he initially opened the Company. He d…" at bounding box center [324, 141] width 306 height 48
drag, startPoint x: 178, startPoint y: 141, endPoint x: 181, endPoint y: 145, distance: 4.7
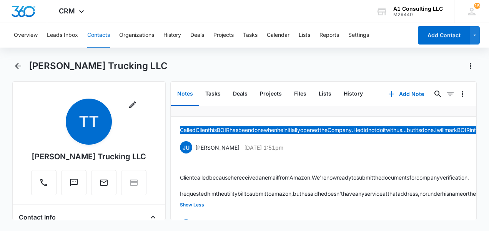
scroll to position [0, 0]
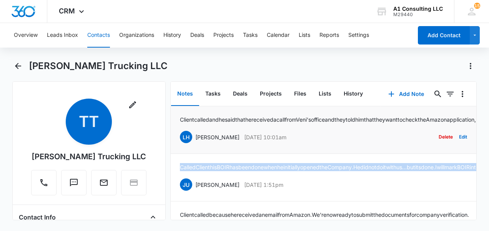
drag, startPoint x: 301, startPoint y: 153, endPoint x: 194, endPoint y: 151, distance: 106.4
click at [194, 144] on div "LH Laura Henry Jan 13, 2025 at 10:01am Delete Edit" at bounding box center [323, 137] width 287 height 15
drag, startPoint x: 194, startPoint y: 151, endPoint x: 199, endPoint y: 152, distance: 4.4
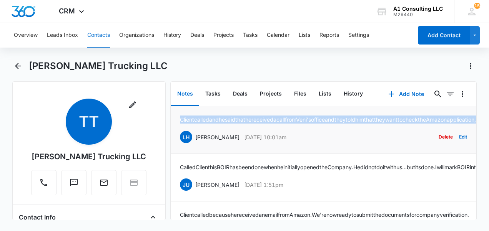
drag, startPoint x: 179, startPoint y: 118, endPoint x: 419, endPoint y: 140, distance: 240.7
click at [419, 140] on li "Client called and he said that he received a call from Veni's office and they t…" at bounding box center [324, 130] width 306 height 48
drag, startPoint x: 419, startPoint y: 140, endPoint x: 391, endPoint y: 136, distance: 28.0
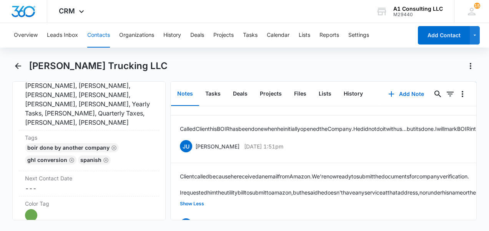
scroll to position [422, 0]
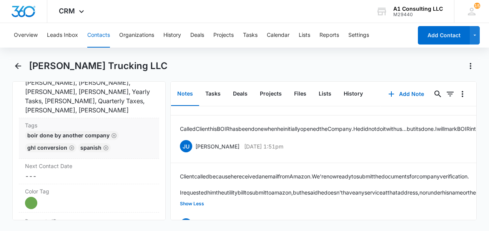
click at [117, 147] on div "BOIR DONE By another company GHL Conversion Spanish" at bounding box center [89, 143] width 128 height 25
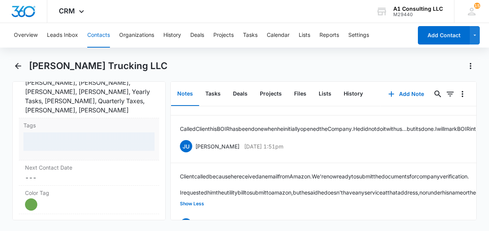
click at [90, 138] on div at bounding box center [88, 141] width 131 height 18
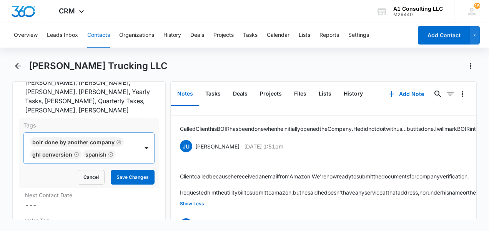
click at [123, 151] on div at bounding box center [128, 154] width 20 height 11
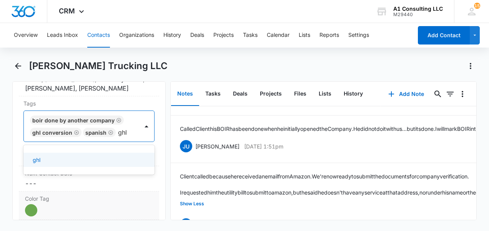
scroll to position [461, 0]
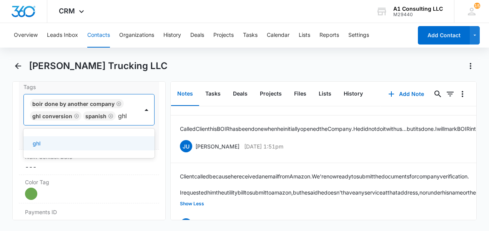
click at [73, 155] on div "ghl" at bounding box center [88, 144] width 131 height 30
type input "ghl"
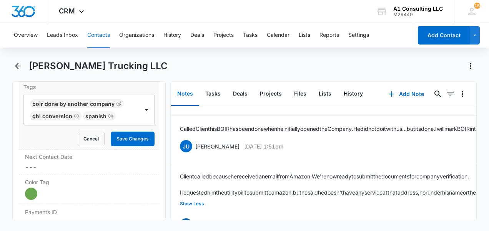
click at [150, 141] on div "Tags BOIR DONE By another company GHL Conversion Spanish Cancel Save Changes" at bounding box center [89, 115] width 140 height 70
click at [118, 114] on div at bounding box center [128, 116] width 20 height 11
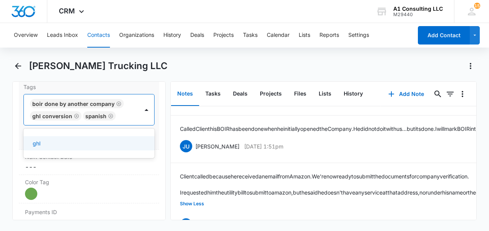
click at [57, 140] on div "ghl" at bounding box center [88, 143] width 111 height 8
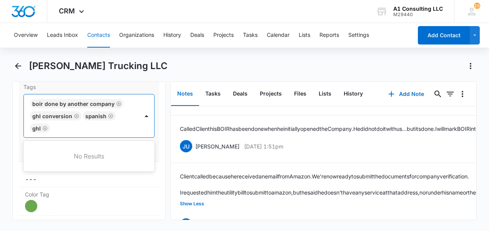
click at [45, 127] on icon "Remove ghl" at bounding box center [45, 128] width 5 height 5
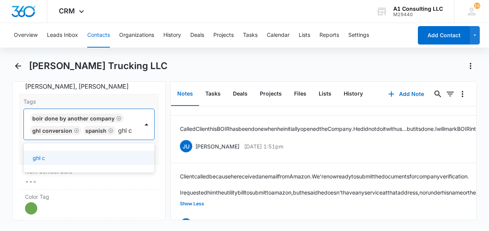
scroll to position [442, 0]
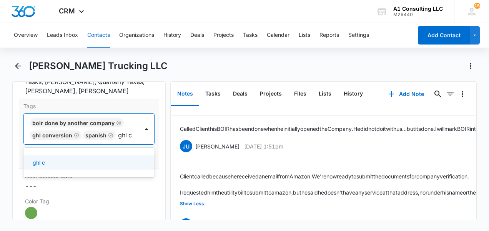
click at [128, 133] on input "ghl c" at bounding box center [125, 135] width 15 height 9
type input "g"
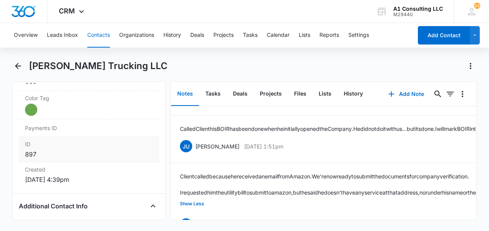
scroll to position [557, 0]
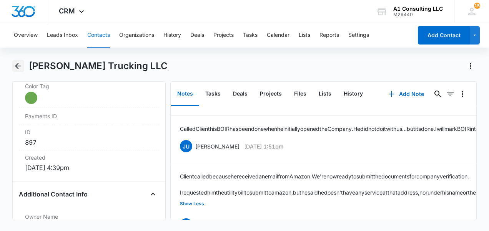
click at [16, 65] on icon "Back" at bounding box center [18, 66] width 6 height 6
